Goal: Information Seeking & Learning: Learn about a topic

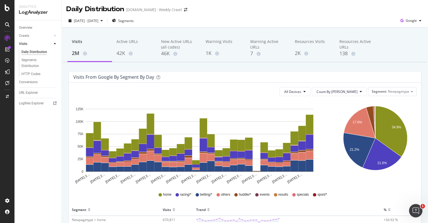
click at [224, 21] on div "2025 Aug. 8th - Sep. 6th Segments Google" at bounding box center [245, 21] width 366 height 11
click at [232, 74] on div "Visits from google by Segment by Day" at bounding box center [240, 77] width 335 height 6
click at [234, 88] on div "All Devices Count By Day Segment Newpagetype" at bounding box center [244, 91] width 343 height 9
click at [236, 74] on div "Visits from google by Segment by Day" at bounding box center [240, 77] width 335 height 6
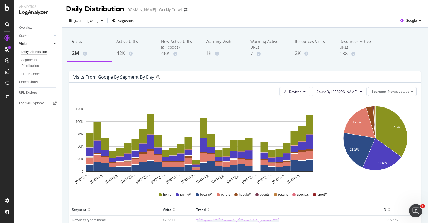
click at [236, 64] on div "Visits 2M Active URLs 42K New Active URLs (all codes) 46K Warning Visits 1K War…" at bounding box center [245, 183] width 366 height 311
click at [239, 23] on div "2025 Aug. 8th - Sep. 6th Segments Google" at bounding box center [245, 21] width 366 height 11
click at [240, 20] on div "2025 Aug. 8th - Sep. 6th Segments Google" at bounding box center [245, 21] width 366 height 11
click at [239, 65] on div "Visits 2M Active URLs 42K New Active URLs (all codes) 46K Warning Visits 1K War…" at bounding box center [245, 183] width 366 height 311
click at [243, 74] on div "Visits from google by Segment by Day" at bounding box center [240, 77] width 335 height 6
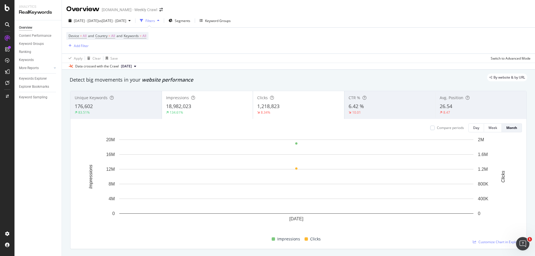
click at [266, 44] on div "Device = All and Country = All and Keywords = All Add Filter" at bounding box center [298, 41] width 464 height 26
click at [86, 132] on div "Compare periods Day Week Month" at bounding box center [298, 128] width 447 height 9
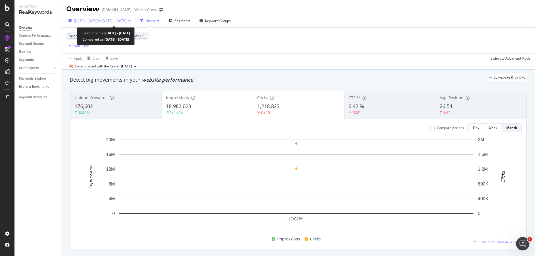
click at [130, 23] on div "[DATE] - [DATE] vs [DATE] - [DATE]" at bounding box center [99, 20] width 67 height 8
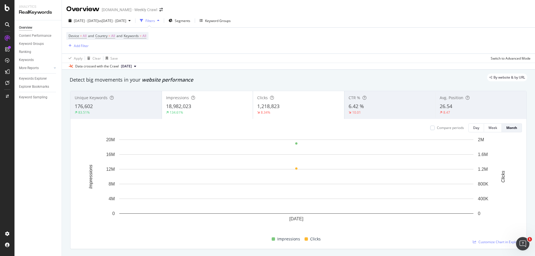
click at [222, 35] on div "Device = All and Country = All and Keywords = All Add Filter" at bounding box center [298, 41] width 464 height 26
click at [82, 45] on div "Add Filter" at bounding box center [81, 45] width 15 height 5
click at [171, 38] on div "Device = All and Country = All and Keywords = All Add Filter" at bounding box center [298, 41] width 464 height 26
click at [143, 37] on span "Keywords = All" at bounding box center [135, 35] width 23 height 5
click at [144, 49] on div "button" at bounding box center [141, 48] width 7 height 3
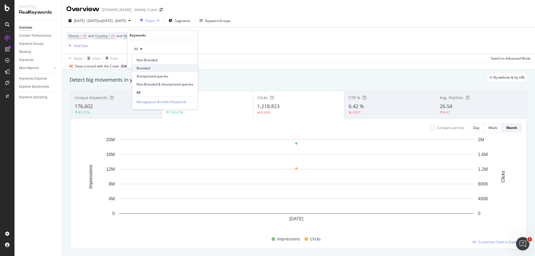
click at [148, 67] on span "Branded" at bounding box center [165, 68] width 57 height 5
click at [191, 62] on div "Apply" at bounding box center [189, 61] width 9 height 5
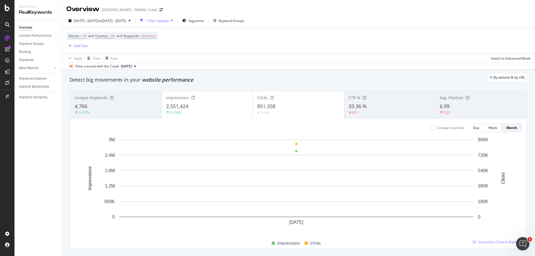
click at [216, 49] on div "Device = All and Country = All and Keywords = Branded Add Filter" at bounding box center [298, 41] width 464 height 26
click at [152, 37] on span "Branded" at bounding box center [148, 36] width 13 height 8
click at [147, 50] on span "Branded" at bounding box center [140, 49] width 16 height 5
click at [152, 61] on span "Non-Branded" at bounding box center [165, 60] width 57 height 5
click at [188, 59] on div "Apply" at bounding box center [189, 61] width 9 height 5
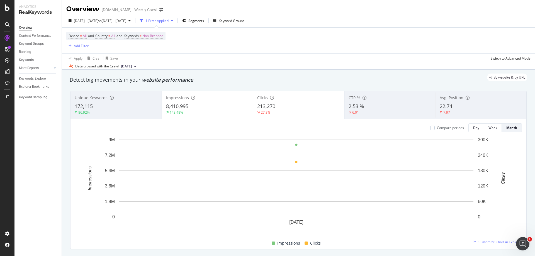
click at [227, 50] on div "Device = All and Country = All and Keywords = Non-Branded Add Filter" at bounding box center [298, 41] width 464 height 26
click at [270, 107] on span "213,270" at bounding box center [266, 106] width 18 height 7
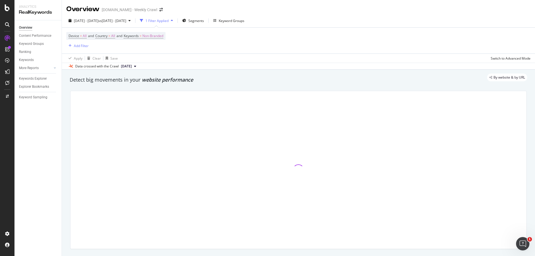
click at [268, 52] on div "Device = All and Country = All and Keywords = Non-Branded Add Filter" at bounding box center [298, 41] width 464 height 26
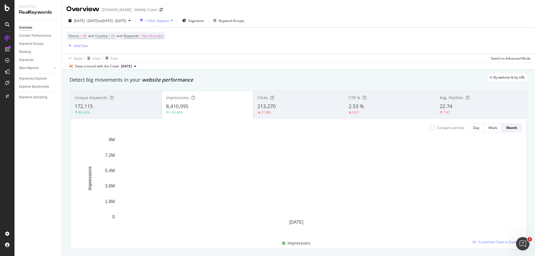
click at [282, 44] on div "Device = All and Country = All and Keywords = Non-Branded Add Filter" at bounding box center [298, 41] width 464 height 26
drag, startPoint x: 282, startPoint y: 44, endPoint x: 275, endPoint y: 43, distance: 6.5
click at [275, 43] on div "Device = All and Country = All and Keywords = Non-Branded Add Filter" at bounding box center [298, 41] width 464 height 26
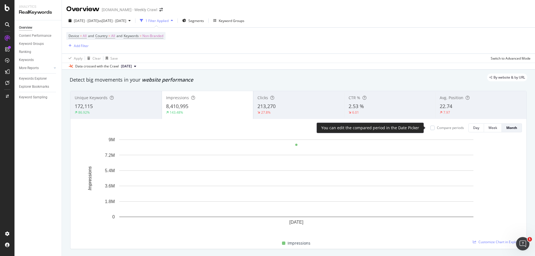
click at [428, 130] on div "Compare periods" at bounding box center [450, 127] width 27 height 5
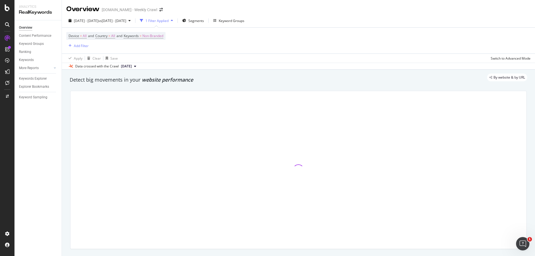
click at [339, 57] on div "Apply Clear Save Switch to Advanced Mode" at bounding box center [298, 58] width 473 height 9
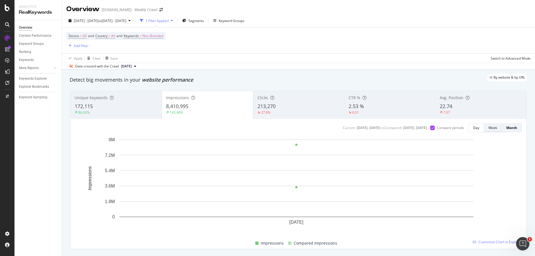
click at [428, 127] on div "Week" at bounding box center [493, 127] width 9 height 5
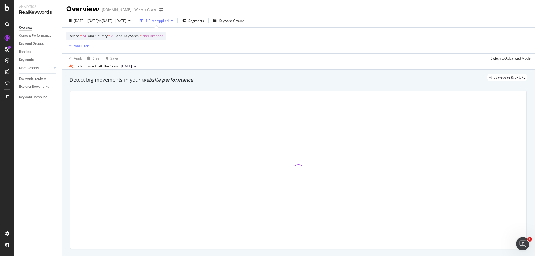
click at [316, 54] on div "Apply Clear Save Switch to Advanced Mode" at bounding box center [298, 58] width 473 height 9
click at [317, 44] on div "Device = All and Country = All and Keywords = Non-Branded Add Filter" at bounding box center [298, 41] width 464 height 26
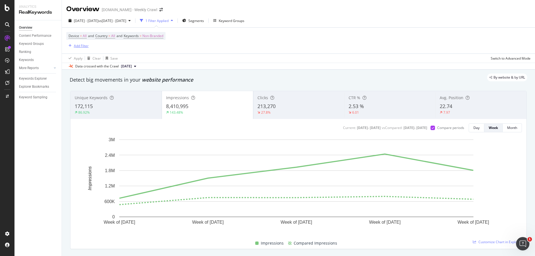
click at [84, 47] on div "Add Filter" at bounding box center [81, 45] width 15 height 5
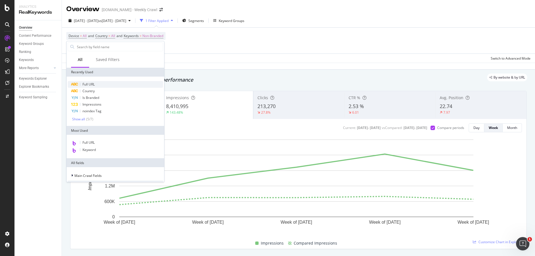
click at [91, 83] on span "Full URL" at bounding box center [89, 84] width 12 height 5
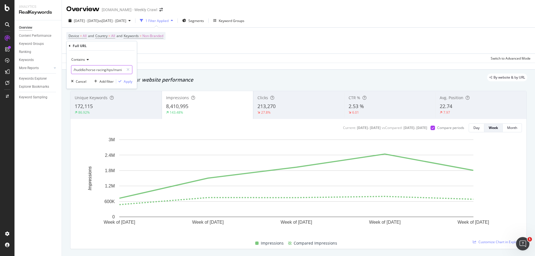
click at [100, 70] on input "/huddle/horse-racing/tips/manikato-stakes-tips" at bounding box center [97, 69] width 53 height 9
type input "afl"
click at [129, 83] on div "Apply" at bounding box center [128, 81] width 9 height 5
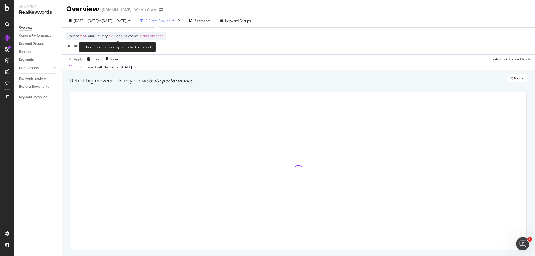
click at [161, 35] on span "Non-Branded" at bounding box center [152, 36] width 21 height 8
click at [152, 50] on span "Non-Branded" at bounding box center [143, 49] width 23 height 5
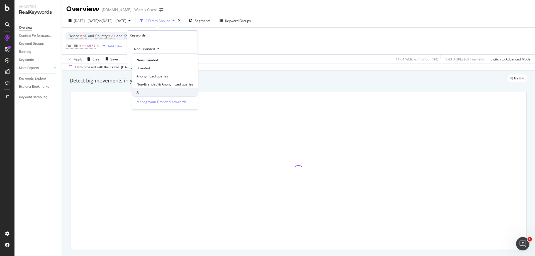
click at [144, 93] on span "All" at bounding box center [165, 92] width 57 height 5
click at [186, 58] on button "Apply" at bounding box center [185, 61] width 16 height 6
click at [187, 42] on div "Device = All and Country = All and Keywords = All Full URL = ^.*afl.*$ Add Filt…" at bounding box center [298, 41] width 464 height 27
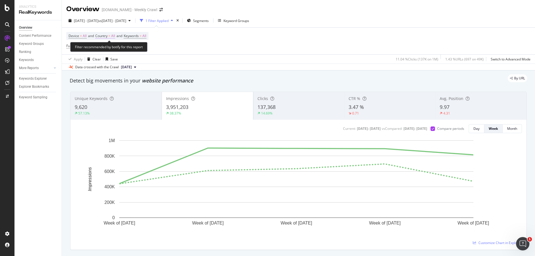
click at [108, 37] on span "Country" at bounding box center [101, 35] width 12 height 5
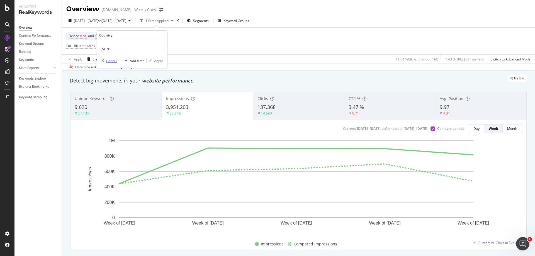
click at [112, 60] on div "Cancel" at bounding box center [111, 61] width 11 height 5
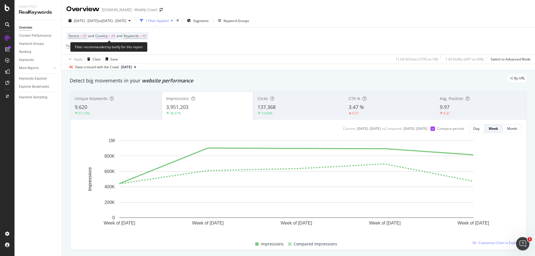
click at [113, 35] on span "All" at bounding box center [113, 36] width 4 height 8
click at [112, 50] on div "All" at bounding box center [131, 49] width 61 height 9
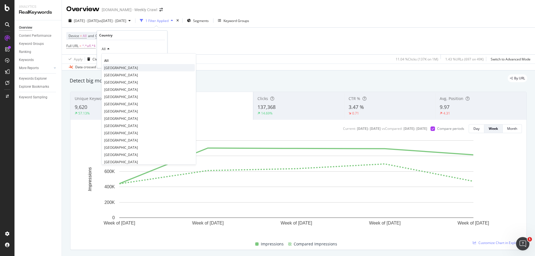
click at [113, 69] on span "[GEOGRAPHIC_DATA]" at bounding box center [121, 68] width 34 height 5
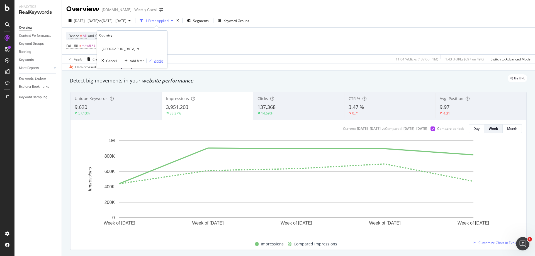
click at [154, 61] on div "Apply" at bounding box center [158, 61] width 9 height 5
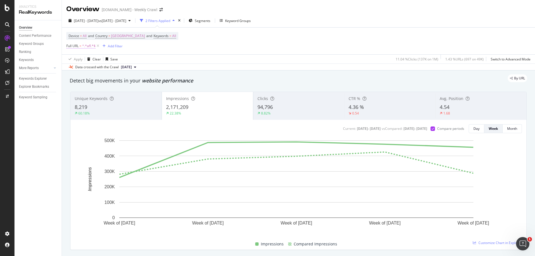
click at [91, 45] on span "^.*afl.*$" at bounding box center [88, 46] width 13 height 8
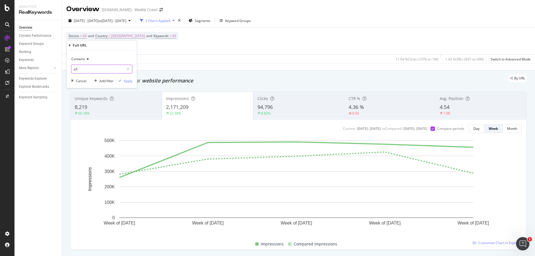
click at [86, 71] on input "afl" at bounding box center [97, 69] width 53 height 9
type input "racing"
click at [130, 82] on div "Apply" at bounding box center [128, 81] width 9 height 5
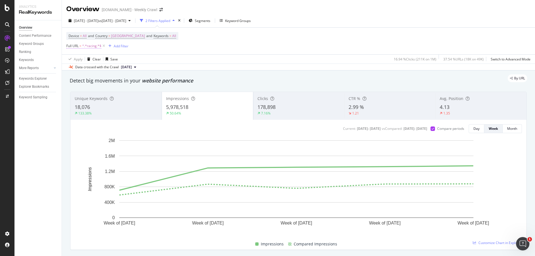
click at [94, 46] on span "^.*racing.*$" at bounding box center [91, 46] width 19 height 8
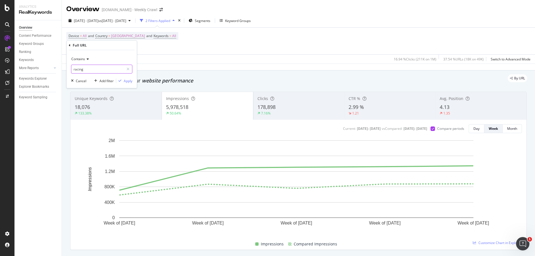
click at [86, 68] on input "racing" at bounding box center [97, 69] width 53 height 9
type input "nrl"
click at [127, 81] on div "Apply" at bounding box center [128, 81] width 9 height 5
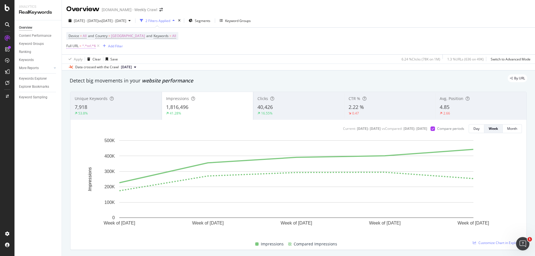
click at [89, 43] on span "^.*nrl.*$" at bounding box center [89, 46] width 14 height 8
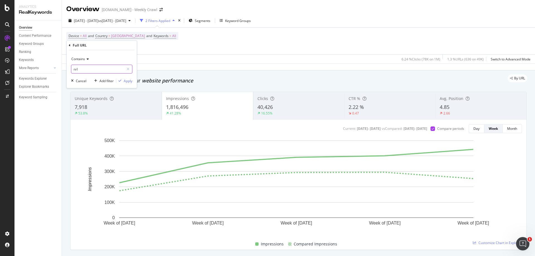
click at [90, 71] on input "nrl" at bounding box center [97, 69] width 53 height 9
type input "nrlw"
click at [122, 80] on div "button" at bounding box center [120, 80] width 8 height 3
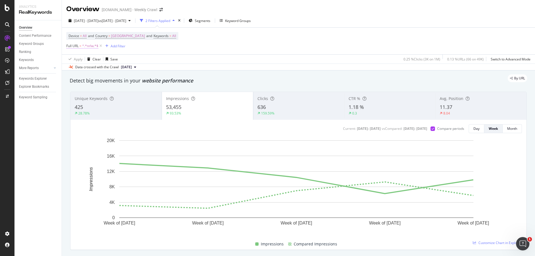
click at [93, 46] on span "^.*nrlw.*$" at bounding box center [90, 46] width 16 height 8
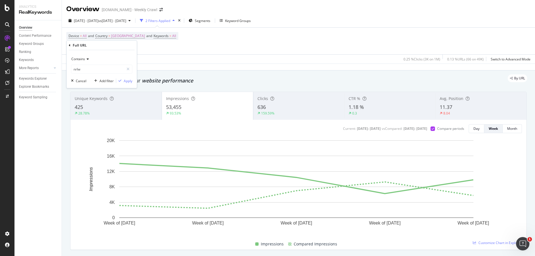
click at [90, 76] on div "Contains nrlw Cancel Add filter Apply" at bounding box center [102, 69] width 70 height 38
click at [98, 71] on input "nrlw" at bounding box center [97, 69] width 53 height 9
type input "mlb"
click at [120, 81] on icon "button" at bounding box center [119, 80] width 3 height 3
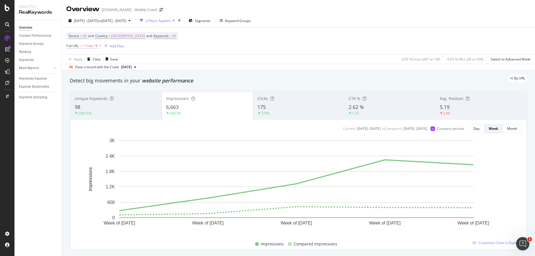
click at [88, 44] on span "^.*mlb.*$" at bounding box center [89, 46] width 15 height 8
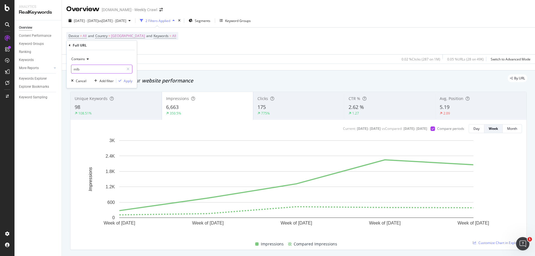
click at [92, 70] on input "mlb" at bounding box center [97, 69] width 53 height 9
type input "baseball"
click at [126, 81] on div "Apply" at bounding box center [128, 81] width 9 height 5
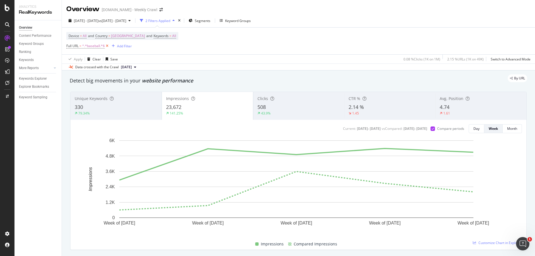
click at [107, 47] on icon at bounding box center [107, 46] width 5 height 6
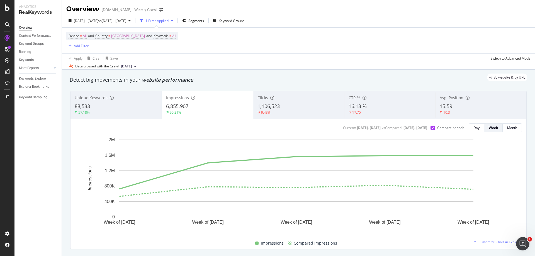
click at [216, 113] on div "90.21%" at bounding box center [207, 112] width 83 height 5
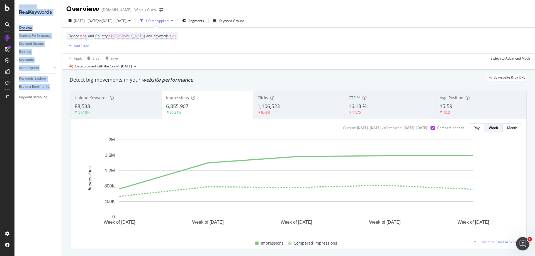
drag, startPoint x: 8, startPoint y: 229, endPoint x: 16, endPoint y: 170, distance: 59.4
click at [17, 168] on div "Analytics RealKeywords Overview Content Performance Keyword Groups Ranking Keyw…" at bounding box center [267, 128] width 535 height 256
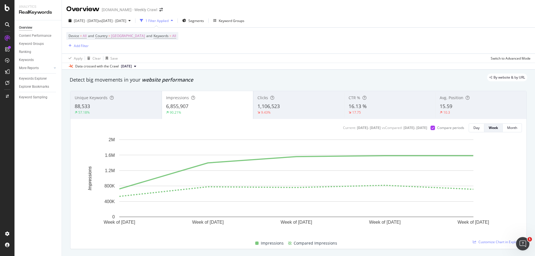
click at [125, 107] on div "88,533" at bounding box center [116, 106] width 83 height 7
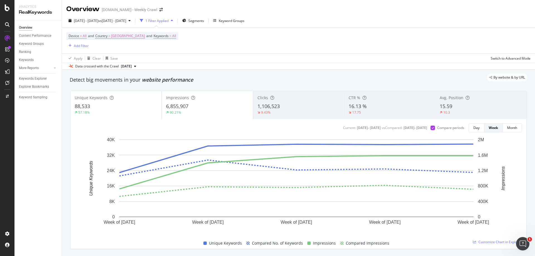
click at [220, 108] on div "6,855,907" at bounding box center [207, 106] width 83 height 7
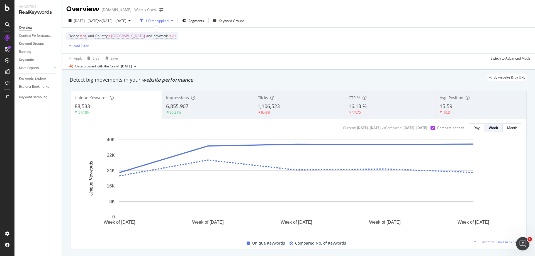
click at [243, 38] on div "Device = All and Country = Australia and Keywords = All Add Filter" at bounding box center [298, 41] width 464 height 26
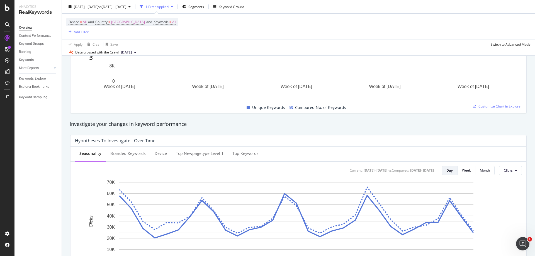
scroll to position [28, 0]
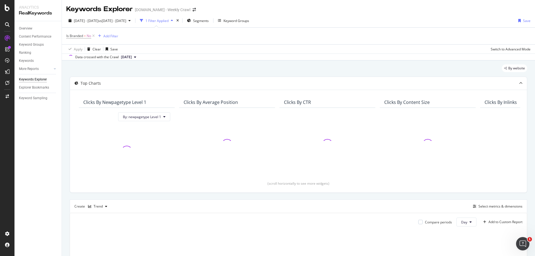
click at [162, 39] on div "Is Branded = No Add Filter" at bounding box center [298, 36] width 464 height 17
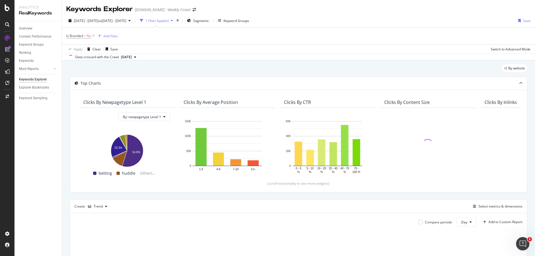
click at [64, 96] on div "By website Top Charts Clicks By newpagetype Level 1 By: newpagetype Level 1 Hol…" at bounding box center [298, 217] width 473 height 313
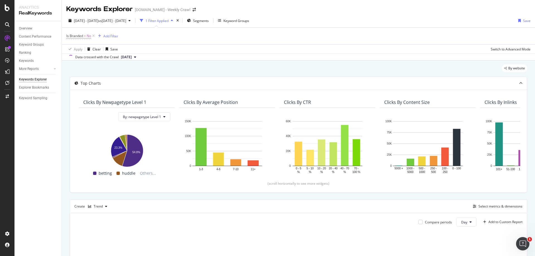
click at [64, 96] on div "By website Top Charts Clicks By newpagetype Level 1 By: newpagetype Level 1 Hol…" at bounding box center [298, 217] width 473 height 313
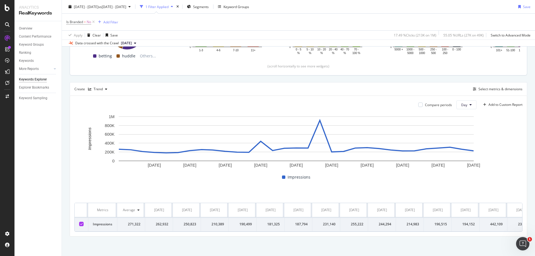
click at [65, 111] on div "By website Top Charts Clicks By newpagetype Level 1 By: newpagetype Level 1 Hol…" at bounding box center [298, 99] width 473 height 313
click at [50, 113] on div "Overview Content Performance Keyword Groups Ranking Keywords More Reports Count…" at bounding box center [37, 138] width 47 height 235
click at [49, 111] on div "Overview Content Performance Keyword Groups Ranking Keywords More Reports Count…" at bounding box center [37, 138] width 47 height 235
click at [63, 113] on div "By website Top Charts Clicks By newpagetype Level 1 By: newpagetype Level 1 Hol…" at bounding box center [298, 99] width 473 height 313
click at [65, 113] on div "By website Top Charts Clicks By newpagetype Level 1 By: newpagetype Level 1 Hol…" at bounding box center [298, 99] width 473 height 313
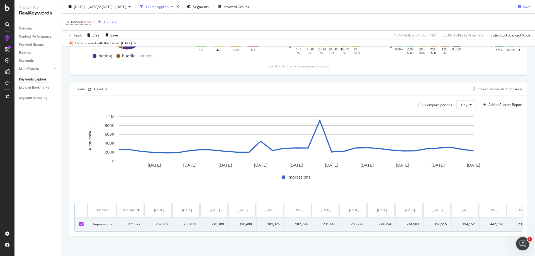
click at [81, 110] on div "Compare periods Day Add to Custom Report 4 Aug. 2025 7 Aug. 2025 10 Aug. 2025 1…" at bounding box center [298, 166] width 457 height 141
click at [499, 91] on div "Select metrics & dimensions" at bounding box center [501, 89] width 44 height 5
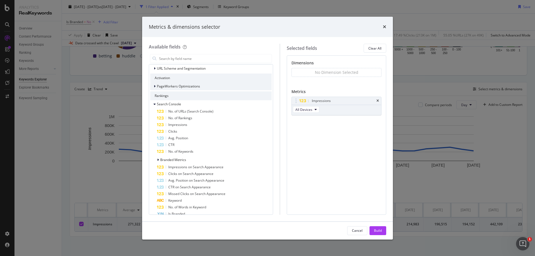
scroll to position [56, 0]
click at [193, 126] on div "Impressions" at bounding box center [214, 124] width 115 height 7
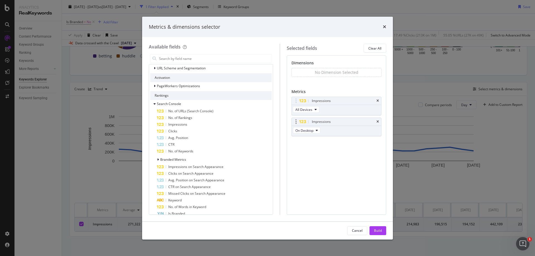
click at [379, 122] on div "Impressions" at bounding box center [336, 122] width 89 height 8
click at [378, 122] on icon "times" at bounding box center [378, 121] width 3 height 3
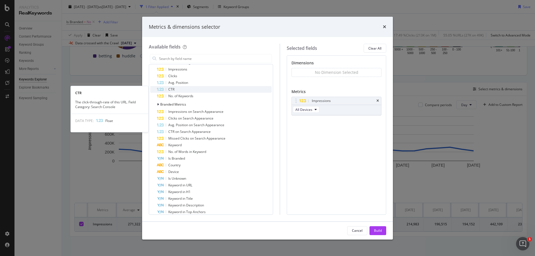
scroll to position [112, 0]
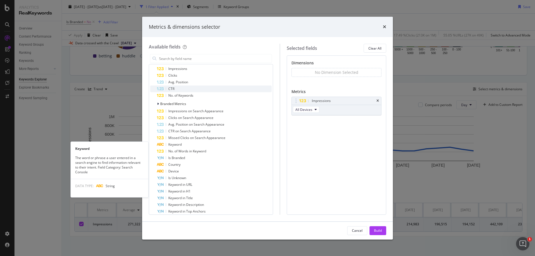
click at [194, 144] on div "Keyword" at bounding box center [214, 144] width 115 height 7
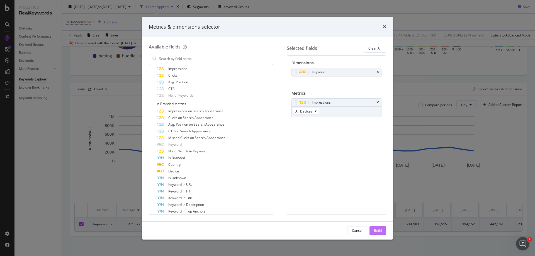
click at [380, 230] on div "Build" at bounding box center [378, 230] width 8 height 5
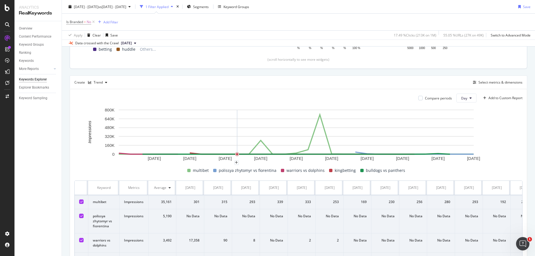
scroll to position [117, 0]
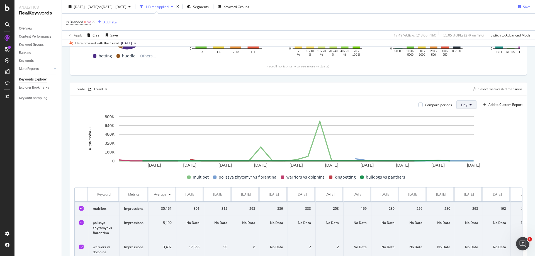
click at [462, 105] on span "Day" at bounding box center [464, 105] width 6 height 5
click at [466, 126] on span "Week" at bounding box center [462, 126] width 10 height 5
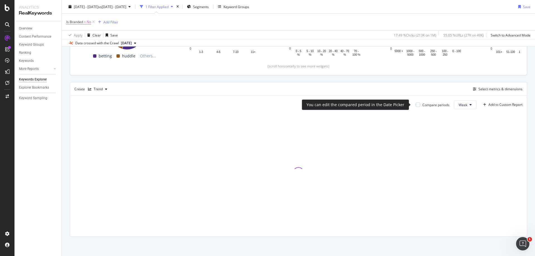
click at [425, 106] on div "Compare periods" at bounding box center [436, 105] width 27 height 5
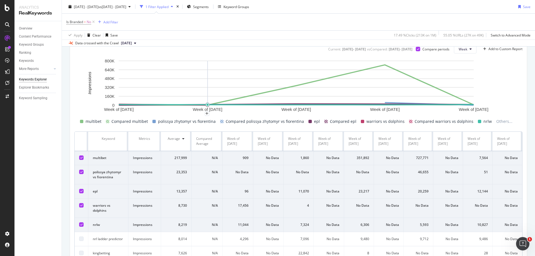
scroll to position [0, 6]
drag, startPoint x: 271, startPoint y: 168, endPoint x: 313, endPoint y: 164, distance: 42.6
drag, startPoint x: 322, startPoint y: 164, endPoint x: 284, endPoint y: 165, distance: 37.9
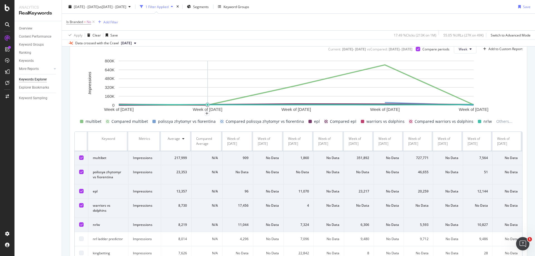
drag, startPoint x: 284, startPoint y: 165, endPoint x: 297, endPoint y: 164, distance: 13.1
drag, startPoint x: 297, startPoint y: 164, endPoint x: 287, endPoint y: 164, distance: 9.5
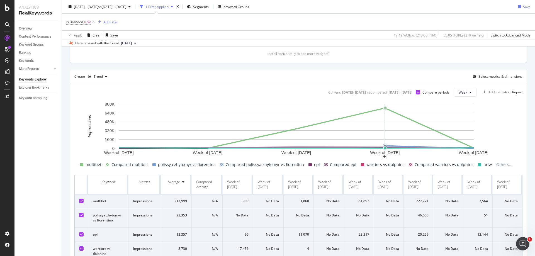
scroll to position [89, 0]
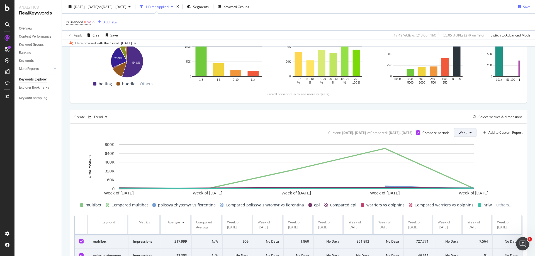
click at [459, 132] on span "Week" at bounding box center [463, 132] width 9 height 5
click at [461, 163] on span "Month" at bounding box center [459, 164] width 10 height 5
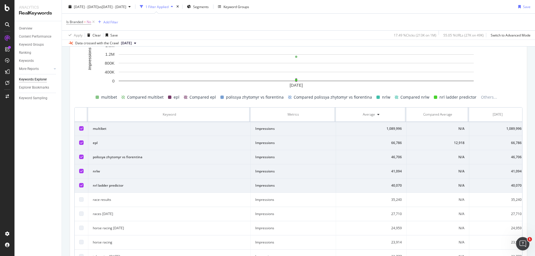
scroll to position [201, 0]
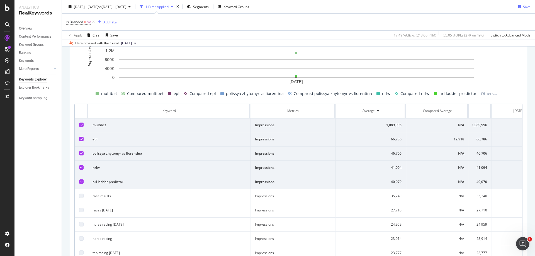
drag, startPoint x: 320, startPoint y: 143, endPoint x: 336, endPoint y: 143, distance: 15.9
drag, startPoint x: 336, startPoint y: 143, endPoint x: 317, endPoint y: 123, distance: 27.8
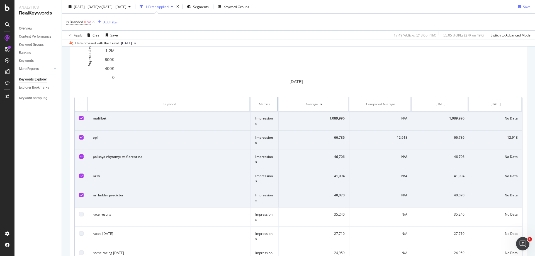
scroll to position [0, 8]
drag, startPoint x: 335, startPoint y: 109, endPoint x: 260, endPoint y: 116, distance: 76.2
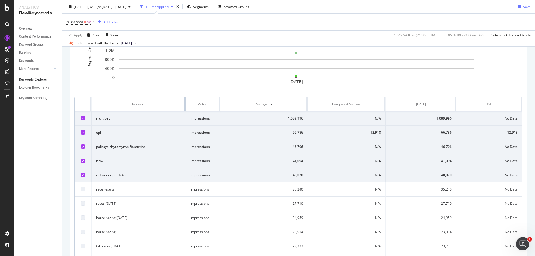
scroll to position [0, 0]
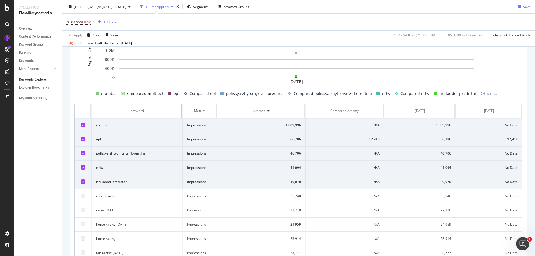
drag, startPoint x: 250, startPoint y: 107, endPoint x: 160, endPoint y: 115, distance: 90.4
click at [160, 115] on th "Keyword" at bounding box center [137, 111] width 91 height 14
drag, startPoint x: 392, startPoint y: 144, endPoint x: 426, endPoint y: 141, distance: 33.6
drag, startPoint x: 427, startPoint y: 126, endPoint x: 447, endPoint y: 125, distance: 19.5
click at [447, 125] on td "1,089,996" at bounding box center [420, 125] width 72 height 14
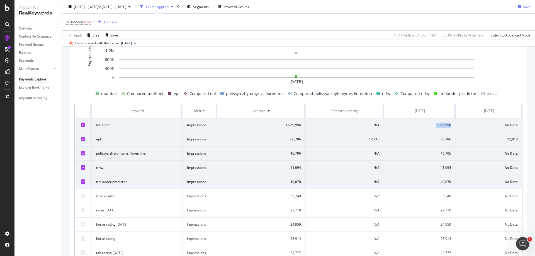
click at [444, 127] on div "1,089,996" at bounding box center [420, 125] width 62 height 5
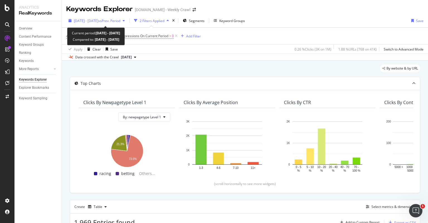
click at [120, 19] on span "vs Prev. Period" at bounding box center [109, 20] width 22 height 5
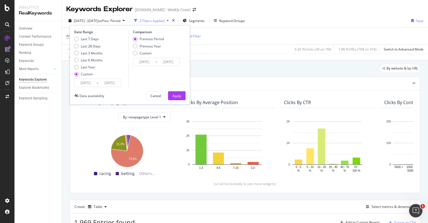
click at [90, 82] on input "2025/05/17" at bounding box center [85, 83] width 22 height 8
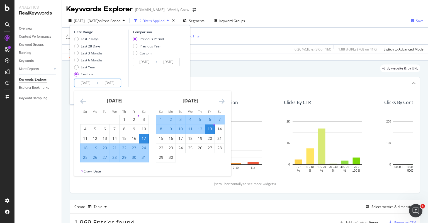
click at [220, 101] on icon "Move forward to switch to the next month." at bounding box center [222, 101] width 6 height 7
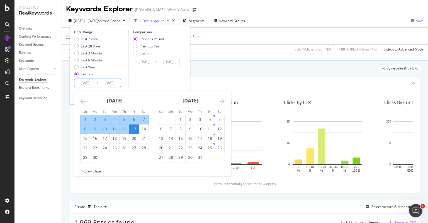
click at [221, 101] on icon "Move forward to switch to the next month." at bounding box center [222, 101] width 6 height 7
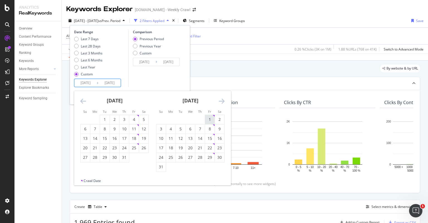
click at [210, 117] on div "1" at bounding box center [209, 120] width 9 height 6
type input "[DATE]"
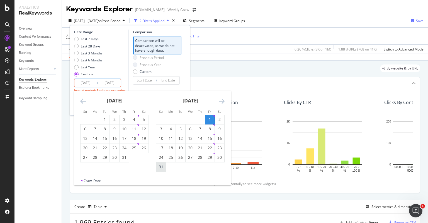
click at [163, 168] on div "31" at bounding box center [160, 167] width 9 height 6
type input "2025/08/31"
type input "2025/07/01"
type input "2025/07/31"
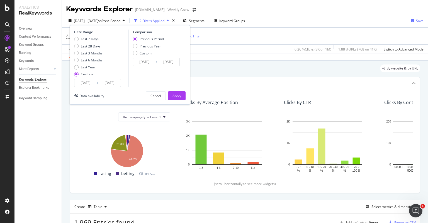
click at [150, 63] on input "2025/07/01" at bounding box center [144, 62] width 22 height 8
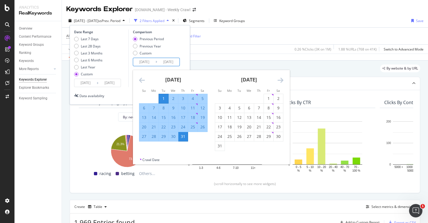
click at [146, 82] on div "July 2025" at bounding box center [173, 82] width 69 height 24
click at [143, 82] on icon "Move backward to switch to the previous month." at bounding box center [142, 80] width 6 height 7
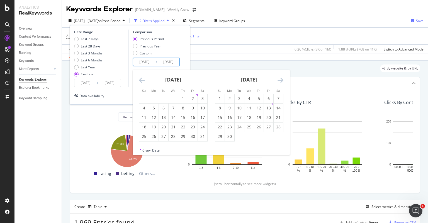
click at [143, 82] on icon "Move backward to switch to the previous month." at bounding box center [142, 80] width 6 height 7
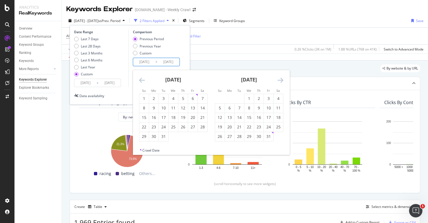
click at [143, 82] on icon "Move backward to switch to the previous month." at bounding box center [142, 80] width 6 height 7
click at [182, 97] on div "1" at bounding box center [182, 99] width 9 height 6
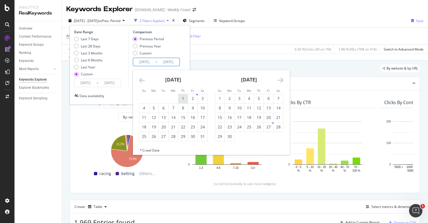
type input "2024/08/01"
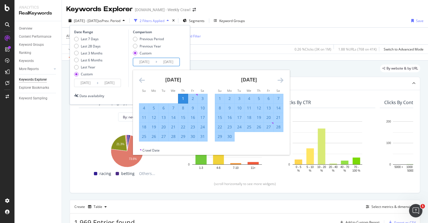
click at [204, 140] on div "31" at bounding box center [202, 136] width 9 height 9
type input "2024/08/31"
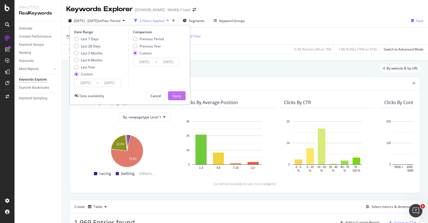
click at [181, 97] on button "Apply" at bounding box center [177, 95] width 18 height 9
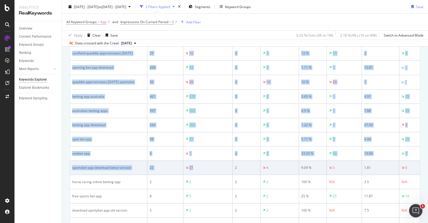
scroll to position [781, 0]
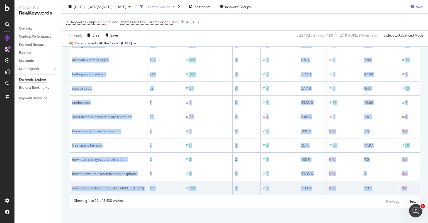
drag, startPoint x: 73, startPoint y: 57, endPoint x: 409, endPoint y: 195, distance: 363.1
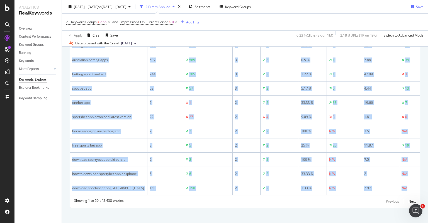
copy table "Keyword Impressions Diff. Impressions (#) Clicks Diff. Clicks (#) CTR Diff. CTR…"
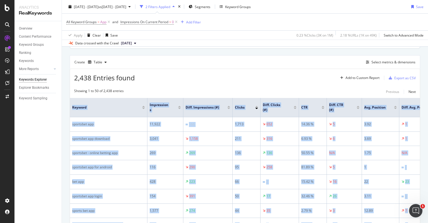
scroll to position [146, 0]
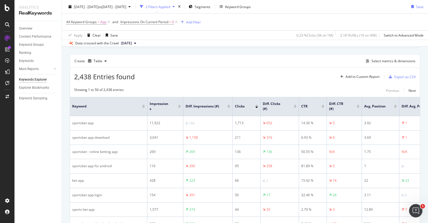
click at [213, 69] on div "2,438 Entries found Add to Custom Report Export as CSV" at bounding box center [245, 75] width 350 height 14
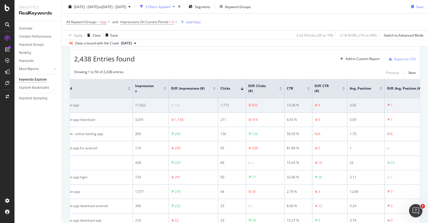
scroll to position [0, 33]
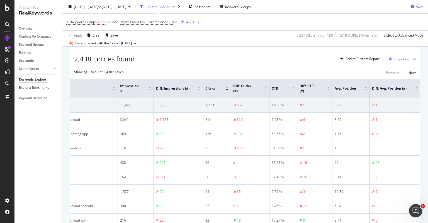
drag, startPoint x: 231, startPoint y: 109, endPoint x: 259, endPoint y: 107, distance: 28.2
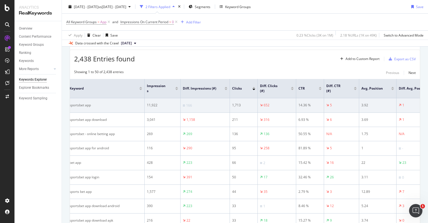
scroll to position [0, 0]
drag, startPoint x: 251, startPoint y: 107, endPoint x: 236, endPoint y: 108, distance: 14.9
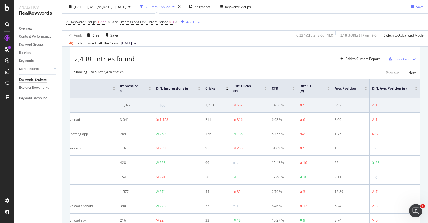
drag, startPoint x: 219, startPoint y: 107, endPoint x: 264, endPoint y: 104, distance: 45.0
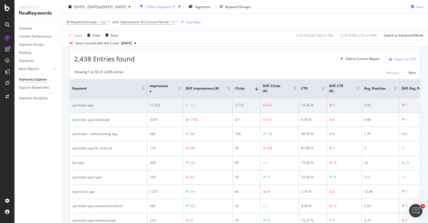
drag, startPoint x: 264, startPoint y: 104, endPoint x: 176, endPoint y: 103, distance: 88.1
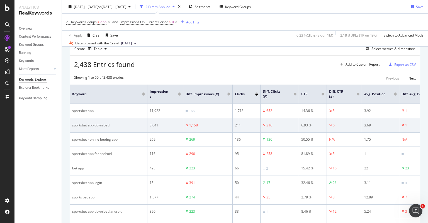
scroll to position [167, 0]
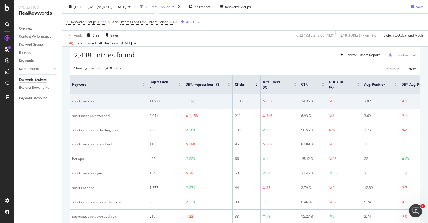
click at [287, 102] on div "652" at bounding box center [280, 101] width 34 height 5
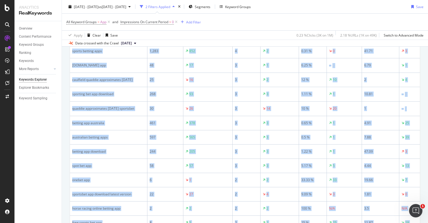
scroll to position [795, 0]
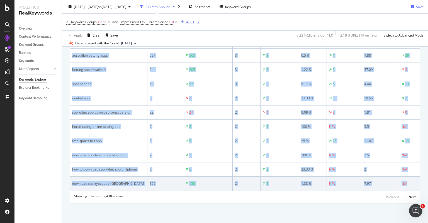
drag, startPoint x: 72, startPoint y: 84, endPoint x: 409, endPoint y: 181, distance: 350.5
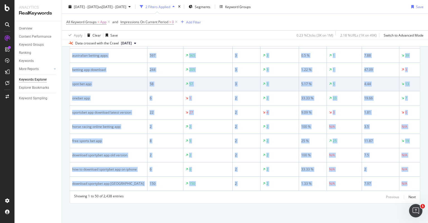
copy table "Keyword Impressions Diff. Impressions (#) Clicks Diff. Clicks (#) CTR Diff. CTR…"
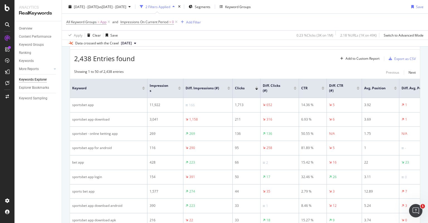
scroll to position [163, 0]
click at [404, 58] on div "Export as CSV" at bounding box center [405, 59] width 21 height 5
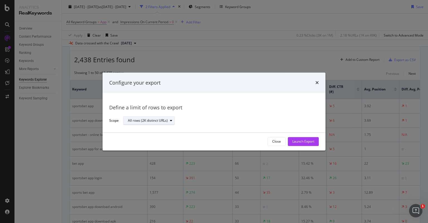
click at [168, 118] on div "All rows (2K distinct URLs)" at bounding box center [151, 121] width 47 height 8
click at [298, 141] on div "Launch Export" at bounding box center [303, 141] width 22 height 5
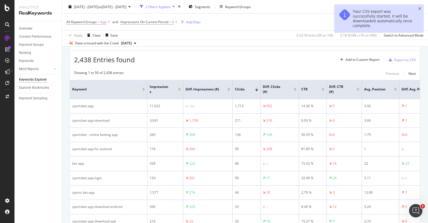
click at [253, 72] on div "Showing 1 to 50 of 2,438 entries Previous Next" at bounding box center [245, 73] width 350 height 7
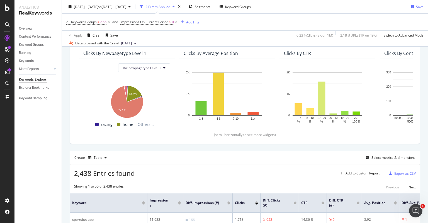
scroll to position [0, 0]
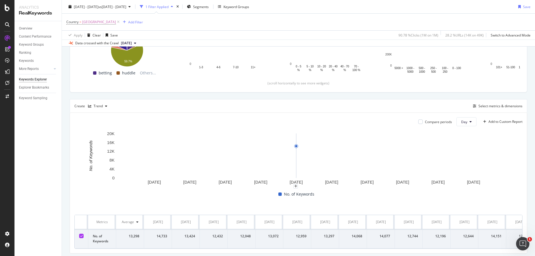
scroll to position [117, 0]
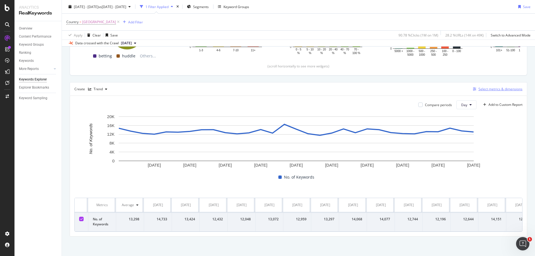
click at [496, 90] on div "Select metrics & dimensions" at bounding box center [501, 89] width 44 height 5
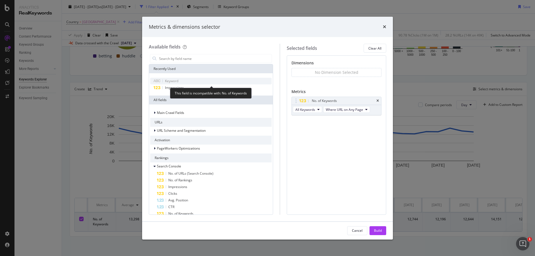
click at [200, 82] on div "Keyword" at bounding box center [211, 81] width 122 height 7
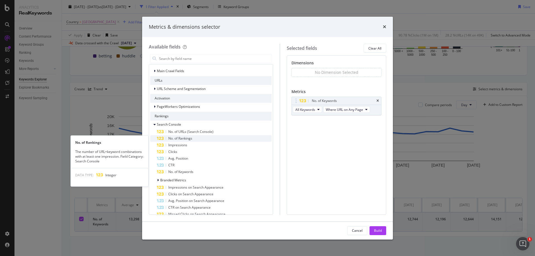
scroll to position [56, 0]
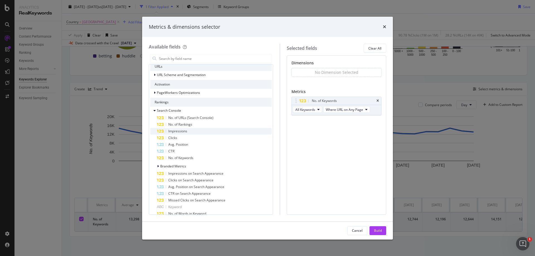
click at [217, 131] on div "Impressions" at bounding box center [214, 131] width 115 height 7
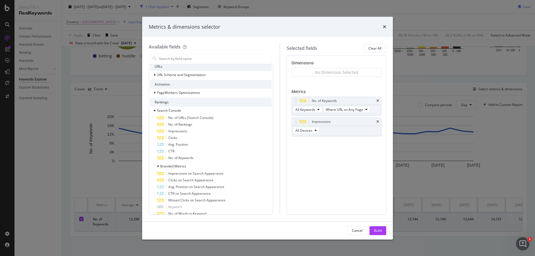
click at [217, 131] on div "Impressions" at bounding box center [214, 131] width 115 height 7
click at [376, 123] on div "Impressions" at bounding box center [336, 122] width 89 height 8
click at [377, 122] on icon "times" at bounding box center [378, 121] width 3 height 3
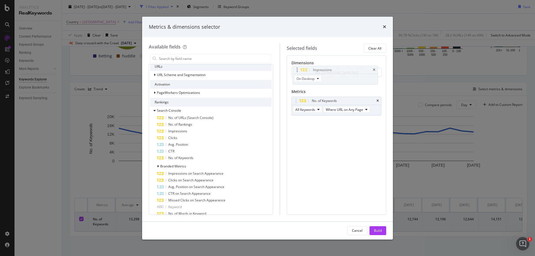
drag, startPoint x: 345, startPoint y: 122, endPoint x: 341, endPoint y: 70, distance: 52.0
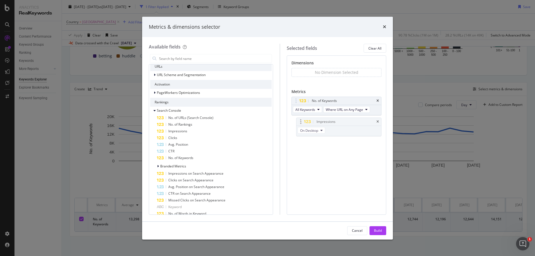
click at [341, 70] on body "Analytics RealKeywords Overview Content Performance Keyword Groups Ranking Keyw…" at bounding box center [267, 128] width 535 height 256
click at [377, 121] on icon "times" at bounding box center [378, 121] width 3 height 3
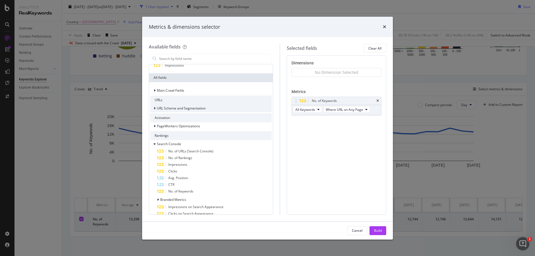
scroll to position [0, 0]
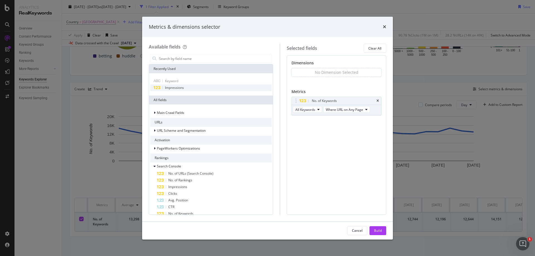
click at [212, 88] on div "Impressions" at bounding box center [211, 87] width 122 height 7
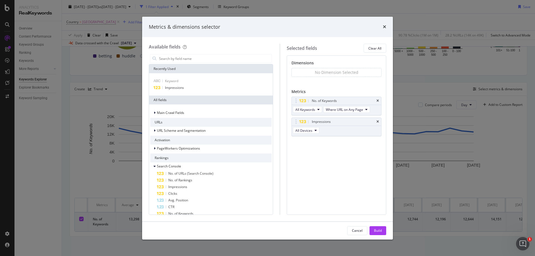
click at [365, 231] on button "Cancel" at bounding box center [357, 230] width 20 height 9
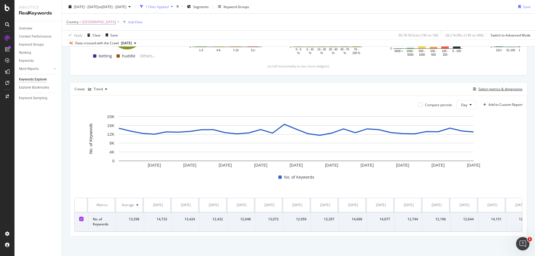
scroll to position [0, 19]
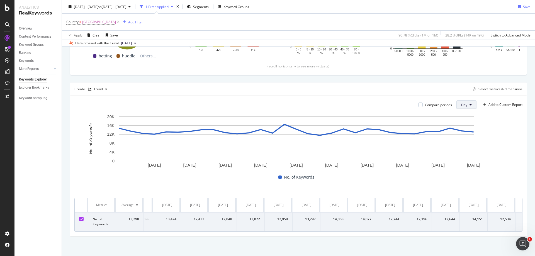
click at [465, 106] on button "Day" at bounding box center [467, 104] width 20 height 9
click at [460, 127] on span "Week" at bounding box center [462, 126] width 10 height 5
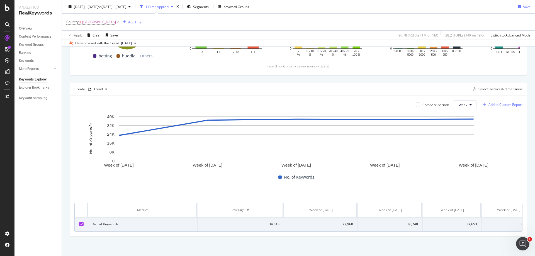
click at [500, 103] on div "Add to Custom Report" at bounding box center [506, 104] width 34 height 3
click at [456, 95] on div "Create Trend Select metrics & dimensions" at bounding box center [299, 88] width 458 height 13
click at [480, 93] on div "Create Trend Select metrics & dimensions" at bounding box center [299, 88] width 458 height 13
click at [483, 89] on div "Select metrics & dimensions" at bounding box center [501, 89] width 44 height 5
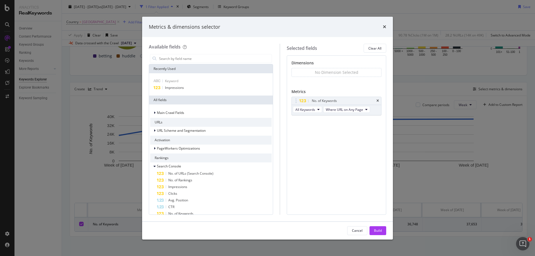
click at [437, 80] on div "Metrics & dimensions selector Available fields Recently Used Keyword Impression…" at bounding box center [267, 128] width 535 height 256
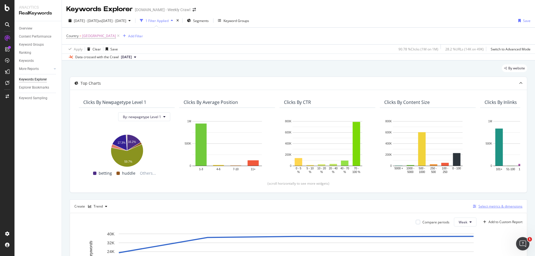
click at [490, 208] on div "Select metrics & dimensions" at bounding box center [501, 206] width 44 height 5
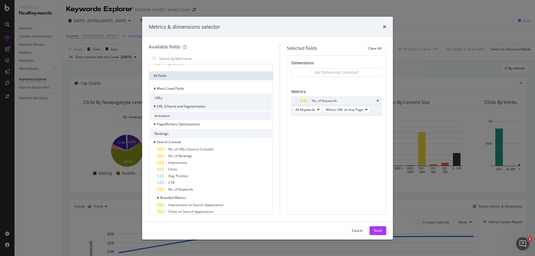
scroll to position [56, 0]
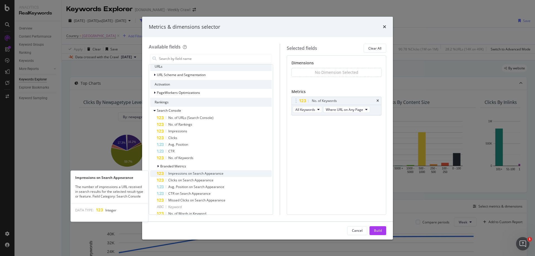
click at [207, 175] on span "Impressions on Search Appearance" at bounding box center [195, 173] width 55 height 5
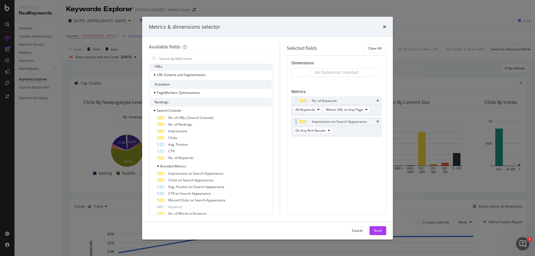
click at [379, 121] on div "Impressions on Search Appearance" at bounding box center [336, 122] width 89 height 8
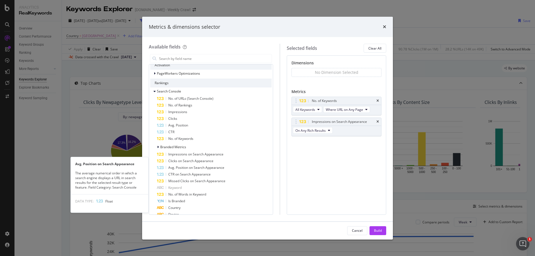
scroll to position [84, 0]
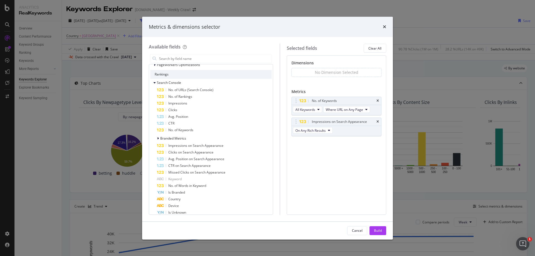
drag, startPoint x: 379, startPoint y: 121, endPoint x: 361, endPoint y: 126, distance: 18.1
click at [379, 121] on icon "times" at bounding box center [378, 121] width 3 height 3
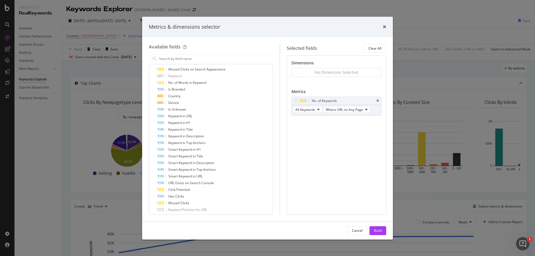
scroll to position [0, 0]
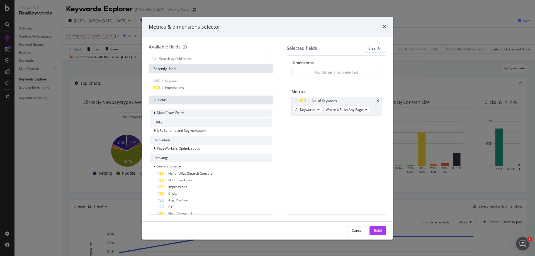
click at [173, 115] on div "Main Crawl Fields" at bounding box center [167, 113] width 34 height 6
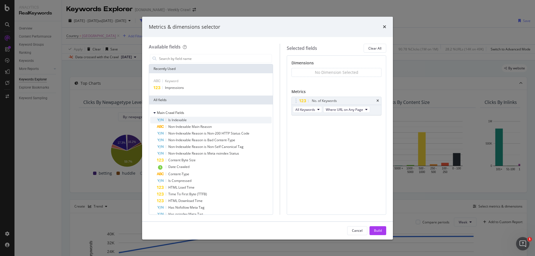
click at [176, 120] on span "Is Indexable" at bounding box center [177, 120] width 18 height 5
click at [378, 71] on icon "times" at bounding box center [378, 72] width 3 height 3
click at [172, 58] on input "modal" at bounding box center [215, 58] width 113 height 8
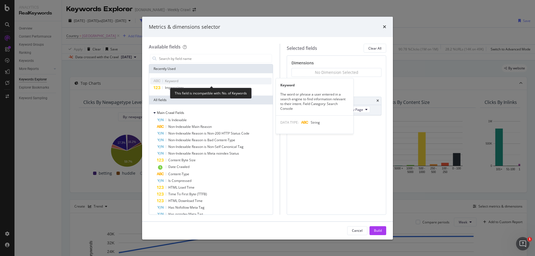
click at [173, 81] on span "Keyword" at bounding box center [171, 81] width 13 height 5
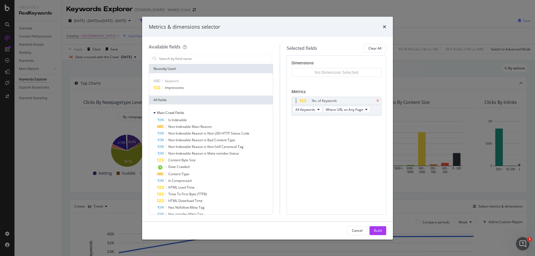
click at [378, 101] on icon "times" at bounding box center [378, 100] width 3 height 3
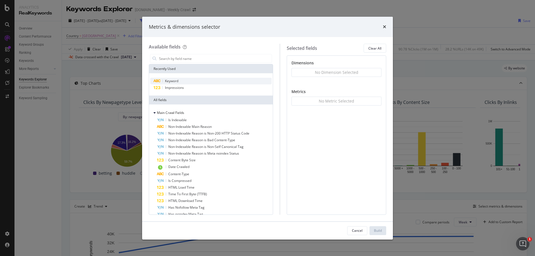
click at [182, 81] on div "Keyword" at bounding box center [211, 81] width 122 height 7
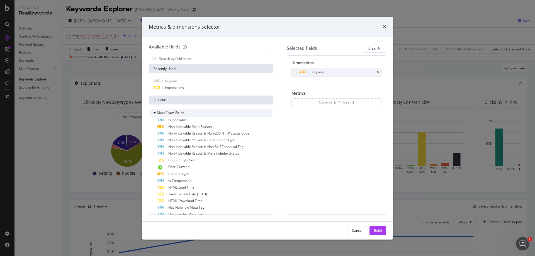
click at [155, 113] on icon "modal" at bounding box center [155, 112] width 2 height 3
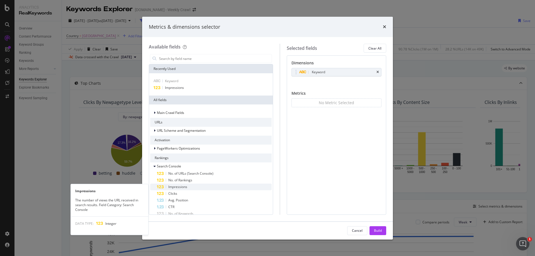
click at [186, 185] on span "Impressions" at bounding box center [177, 187] width 19 height 5
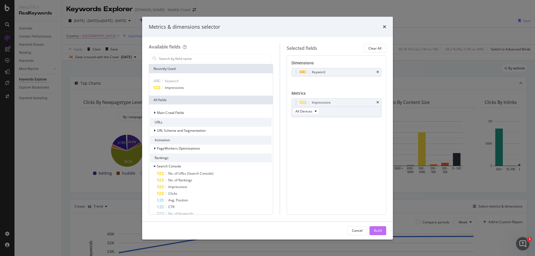
click at [381, 233] on div "Build" at bounding box center [378, 230] width 8 height 5
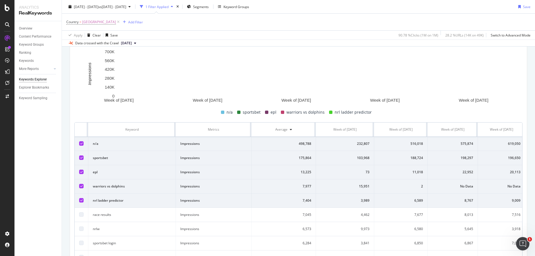
scroll to position [117, 0]
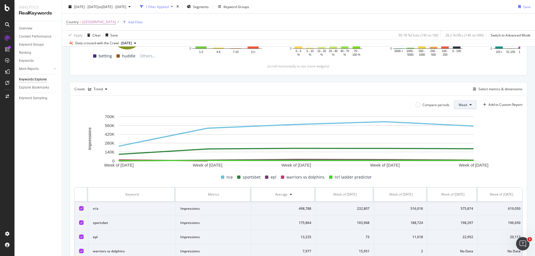
click at [459, 105] on span "Week" at bounding box center [463, 105] width 9 height 5
click at [463, 135] on span "Month" at bounding box center [459, 136] width 10 height 5
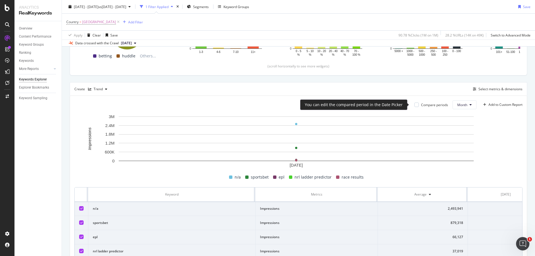
click at [421, 105] on div "Compare periods" at bounding box center [434, 105] width 27 height 5
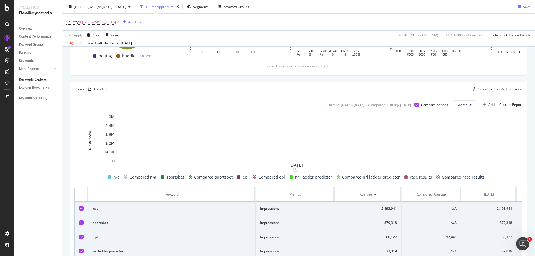
scroll to position [229, 0]
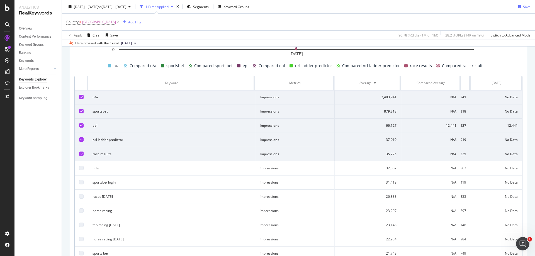
drag, startPoint x: 359, startPoint y: 173, endPoint x: 392, endPoint y: 171, distance: 33.5
drag, startPoint x: 392, startPoint y: 171, endPoint x: 347, endPoint y: 164, distance: 45.2
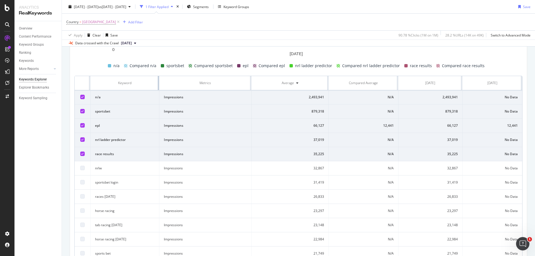
drag, startPoint x: 254, startPoint y: 84, endPoint x: 146, endPoint y: 90, distance: 108.0
click at [146, 90] on th "Keyword" at bounding box center [125, 83] width 69 height 14
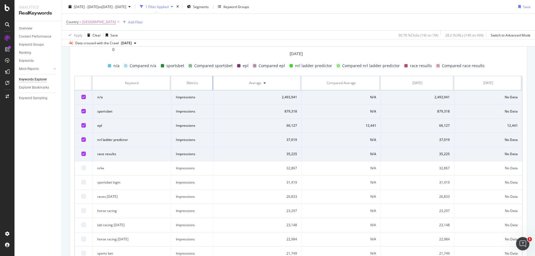
drag, startPoint x: 248, startPoint y: 87, endPoint x: 200, endPoint y: 89, distance: 47.4
click at [200, 89] on th "Metrics" at bounding box center [192, 83] width 42 height 14
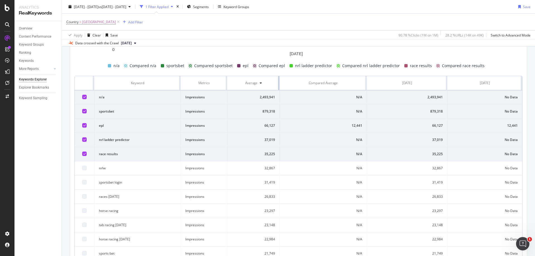
drag, startPoint x: 297, startPoint y: 85, endPoint x: 266, endPoint y: 88, distance: 30.8
click at [266, 88] on th "Average" at bounding box center [254, 83] width 52 height 14
click at [519, 88] on div "Current: [DATE] - [DATE] vs Compared : [DATE] - [DATE] Compare periods Month Ad…" at bounding box center [298, 129] width 457 height 291
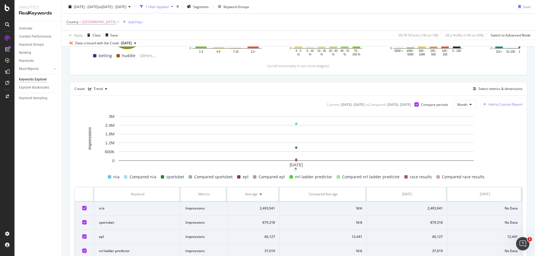
scroll to position [117, 0]
click at [491, 87] on div "Select metrics & dimensions" at bounding box center [501, 89] width 44 height 5
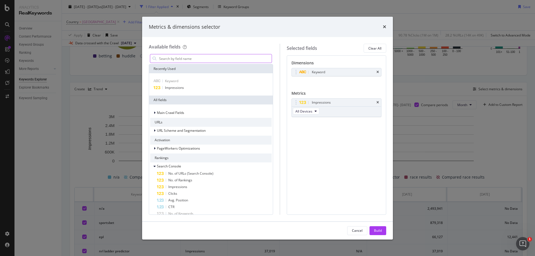
click at [203, 61] on input "modal" at bounding box center [215, 58] width 113 height 8
click at [186, 201] on span "Avg. Position" at bounding box center [178, 200] width 20 height 5
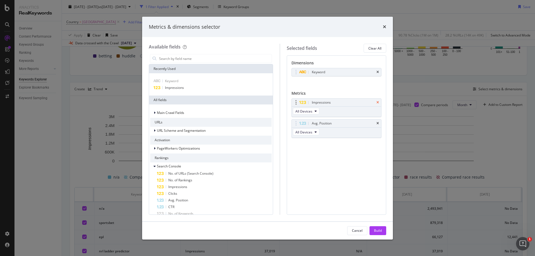
click at [378, 103] on icon "times" at bounding box center [378, 102] width 3 height 3
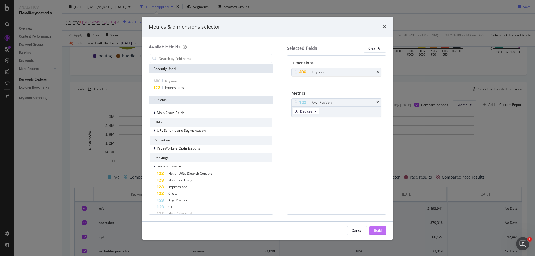
click at [376, 231] on div "Build" at bounding box center [378, 230] width 8 height 5
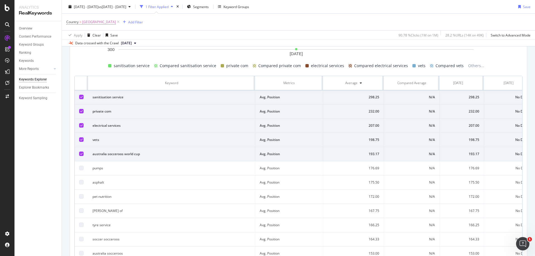
scroll to position [0, 27]
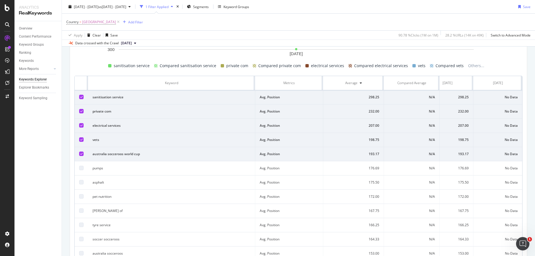
drag, startPoint x: 218, startPoint y: 140, endPoint x: 241, endPoint y: 139, distance: 23.4
